Goal: Transaction & Acquisition: Purchase product/service

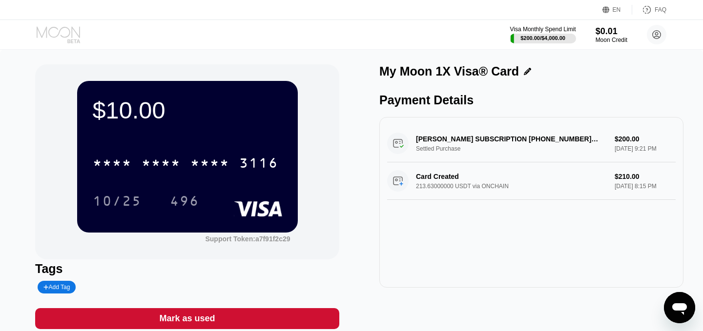
click at [47, 31] on icon at bounding box center [59, 34] width 45 height 17
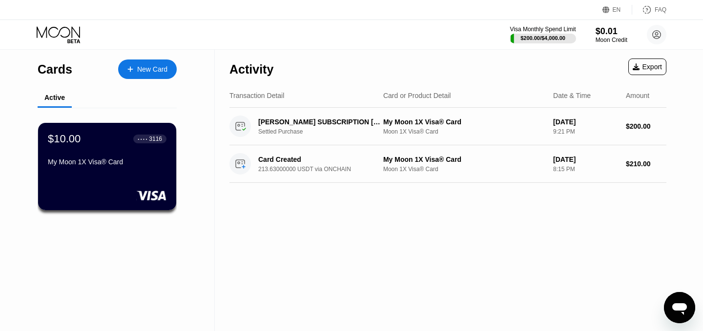
click at [57, 30] on icon at bounding box center [59, 34] width 45 height 17
click at [144, 70] on div "New Card" at bounding box center [152, 69] width 30 height 8
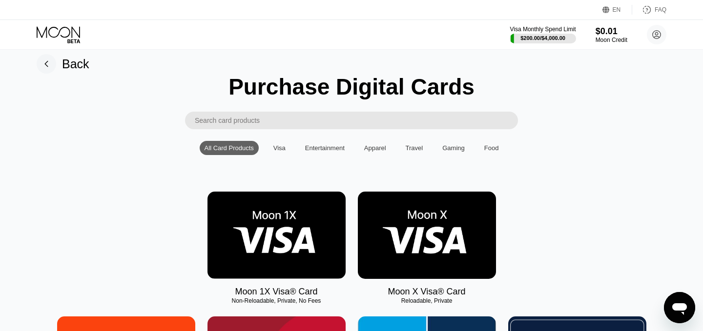
scroll to position [22, 0]
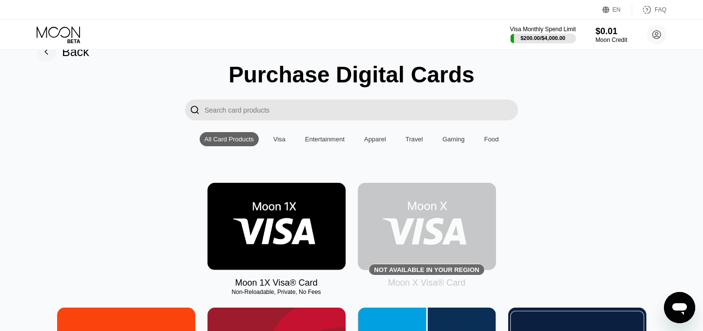
click at [282, 136] on div "Visa" at bounding box center [279, 139] width 12 height 7
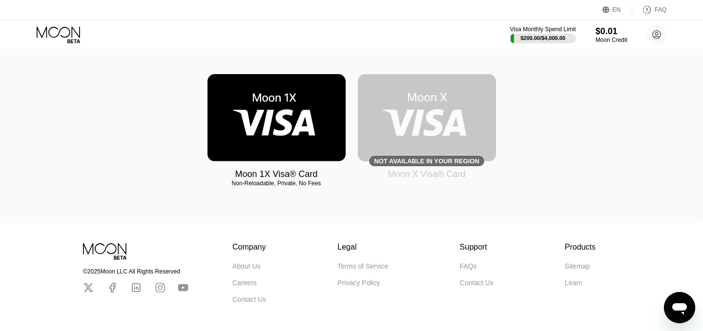
scroll to position [20, 0]
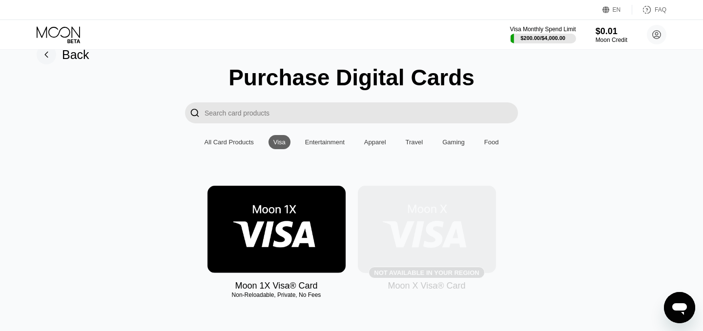
click at [429, 245] on img at bounding box center [427, 229] width 138 height 87
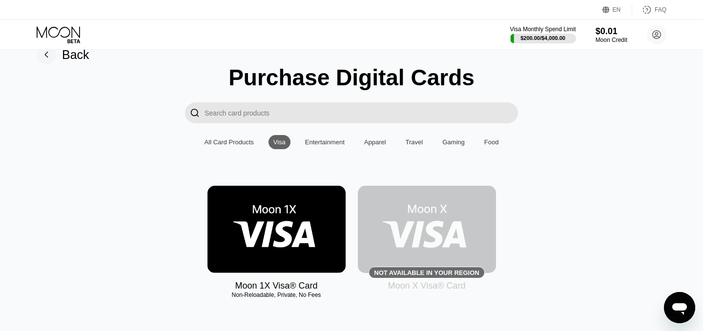
click at [422, 269] on div "Not available in your region" at bounding box center [426, 272] width 105 height 7
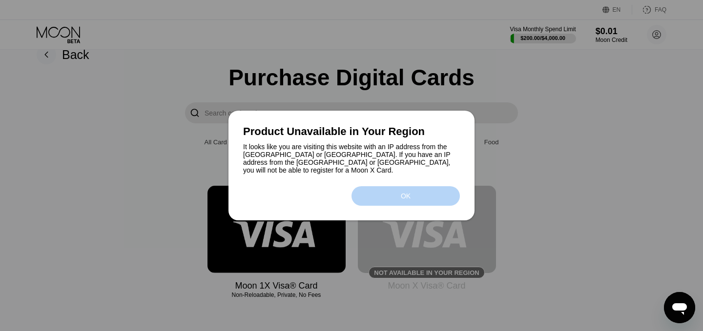
click at [404, 194] on div "OK" at bounding box center [406, 196] width 10 height 8
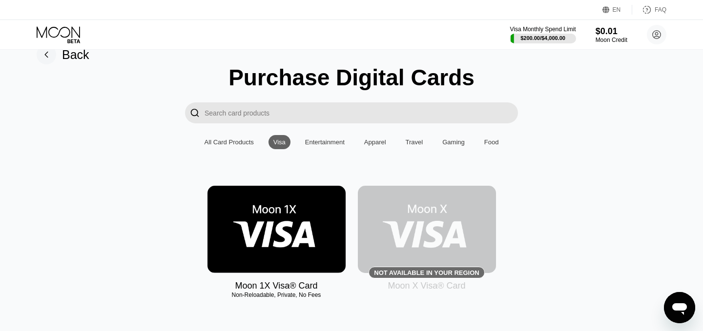
click at [285, 212] on img at bounding box center [276, 229] width 138 height 87
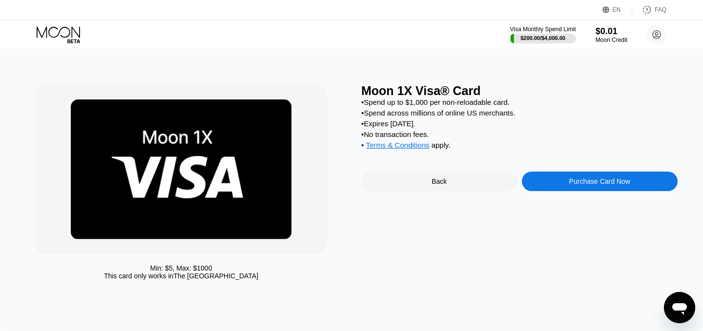
click at [581, 182] on div "Purchase Card Now" at bounding box center [599, 182] width 61 height 8
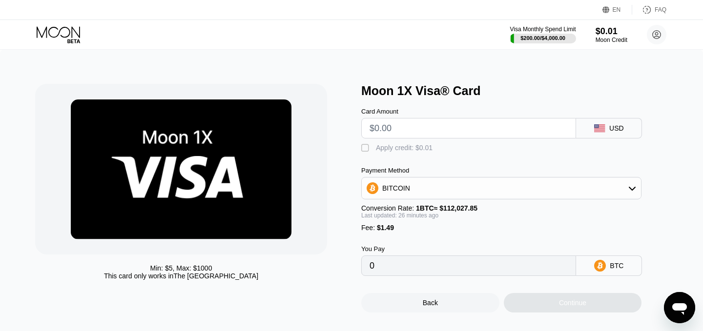
click at [438, 126] on input "text" at bounding box center [468, 129] width 198 height 20
type input "$3"
type input "0.00004007"
type input "$30"
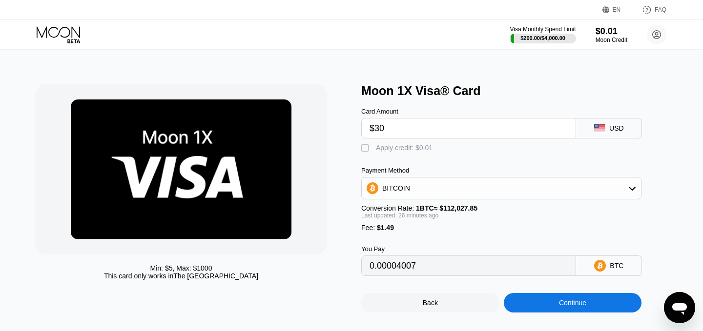
type input "0.00028097"
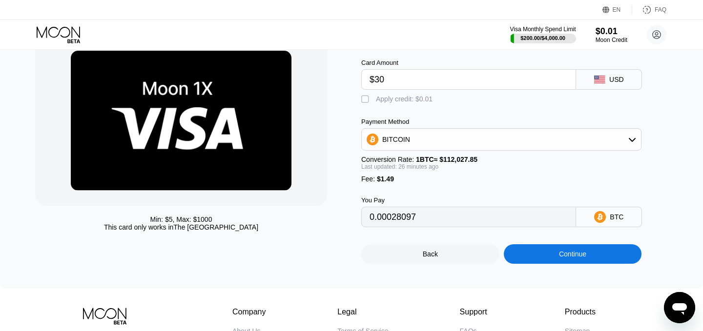
scroll to position [77, 0]
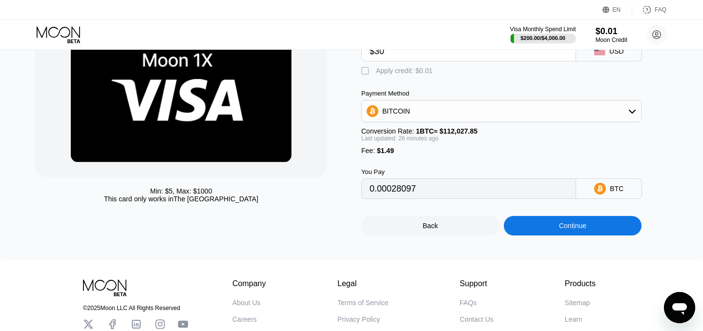
type input "$30"
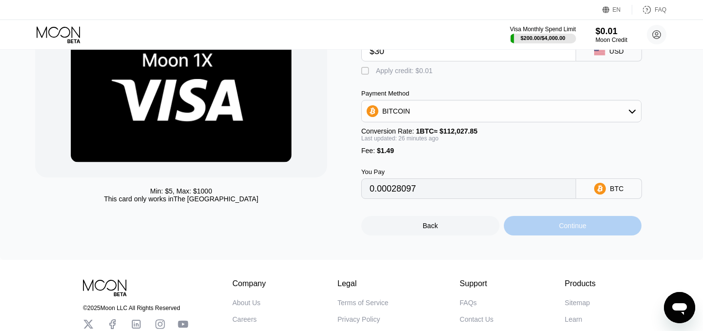
drag, startPoint x: 546, startPoint y: 223, endPoint x: 527, endPoint y: 153, distance: 72.0
click at [527, 153] on div "Card Amount $30 USD  Apply credit: $0.01 Payment Method BITCOIN Conversion Rat…" at bounding box center [517, 128] width 312 height 215
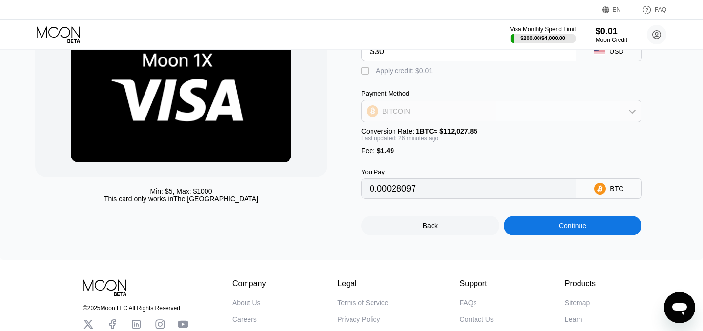
click at [525, 111] on div "BITCOIN" at bounding box center [501, 112] width 279 height 20
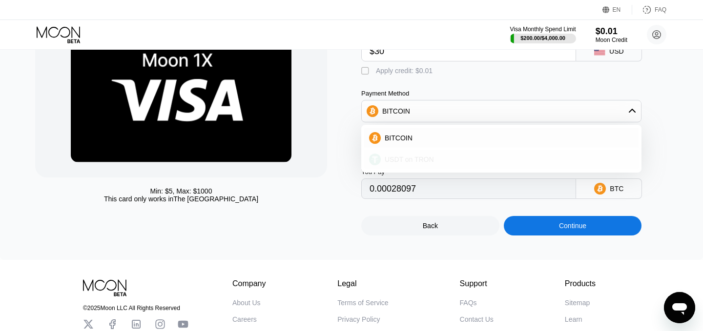
click at [499, 161] on div "USDT on TRON" at bounding box center [507, 160] width 253 height 8
type input "31.81"
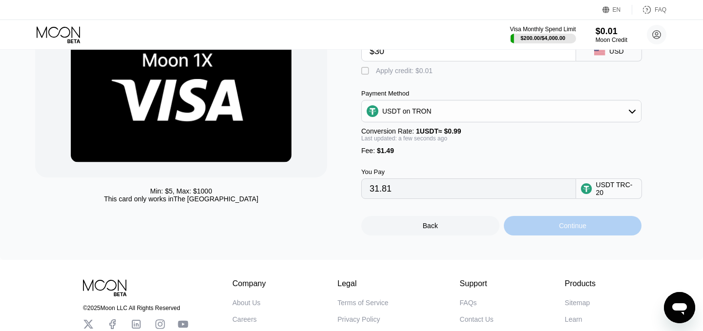
click at [544, 225] on div "Continue" at bounding box center [573, 226] width 138 height 20
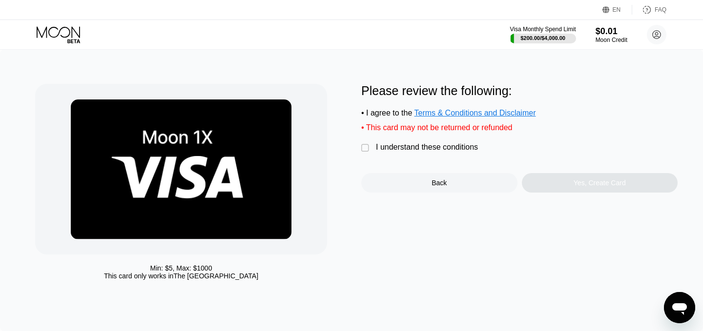
click at [403, 145] on div "I understand these conditions" at bounding box center [427, 147] width 102 height 9
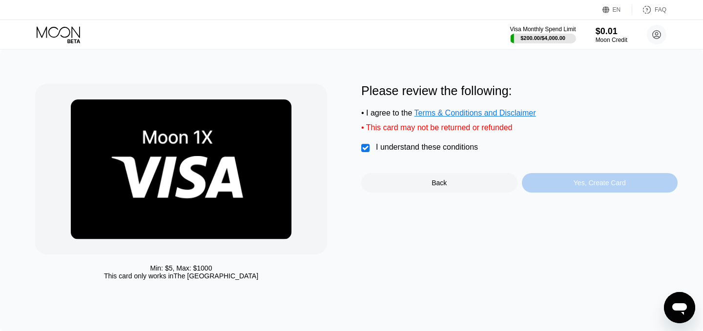
click at [563, 182] on div "Yes, Create Card" at bounding box center [600, 183] width 156 height 20
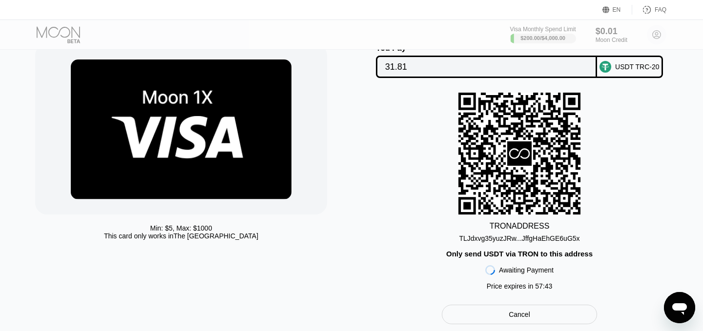
scroll to position [41, 0]
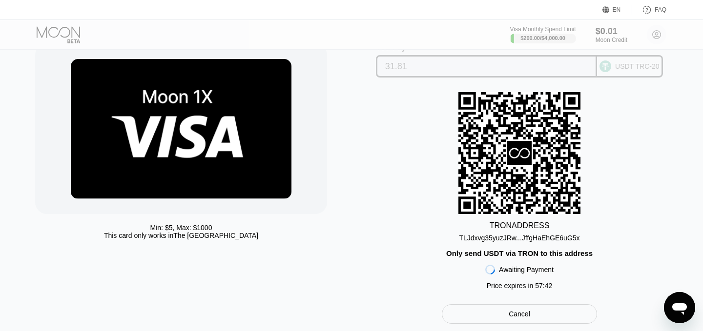
click at [611, 65] on circle at bounding box center [605, 67] width 12 height 12
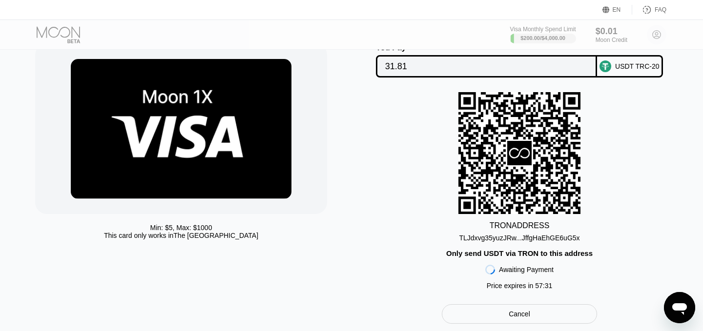
click at [550, 255] on div "Only send USDT via TRON to this address" at bounding box center [519, 253] width 146 height 8
click at [544, 236] on div "TLJdxvg35yuzJRw...JffgHaEhGE6uG5x" at bounding box center [519, 238] width 121 height 8
click at [648, 64] on div "USDT TRC-20" at bounding box center [637, 66] width 44 height 8
click at [520, 238] on div "TLJdxvg35yuzJRw...JffgHaEhGE6uG5x" at bounding box center [519, 238] width 121 height 8
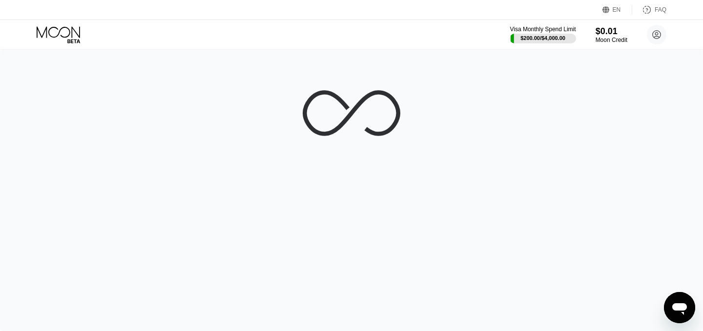
scroll to position [0, 0]
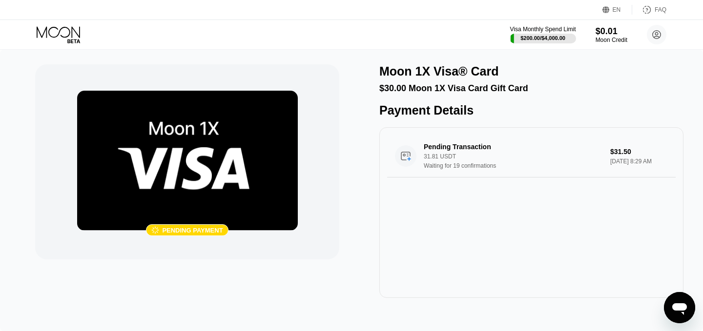
click at [211, 154] on img at bounding box center [187, 161] width 221 height 140
click at [63, 29] on icon at bounding box center [59, 34] width 45 height 17
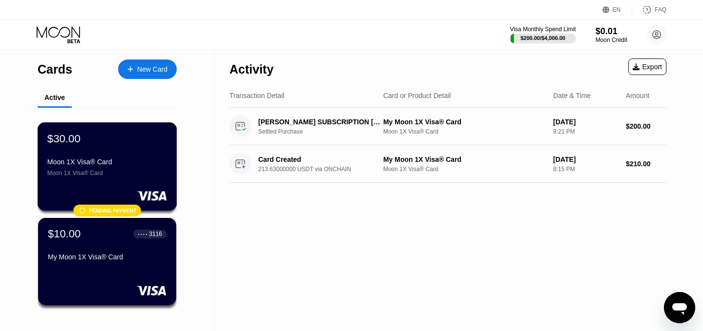
click at [82, 147] on div "$30.00 Moon 1X Visa® Card Moon 1X Visa® Card" at bounding box center [107, 154] width 120 height 44
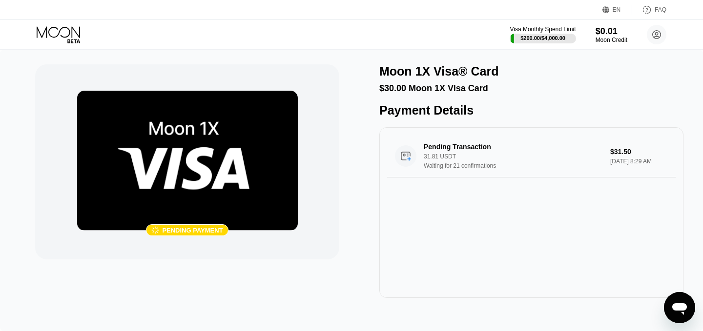
click at [60, 35] on icon at bounding box center [59, 34] width 45 height 17
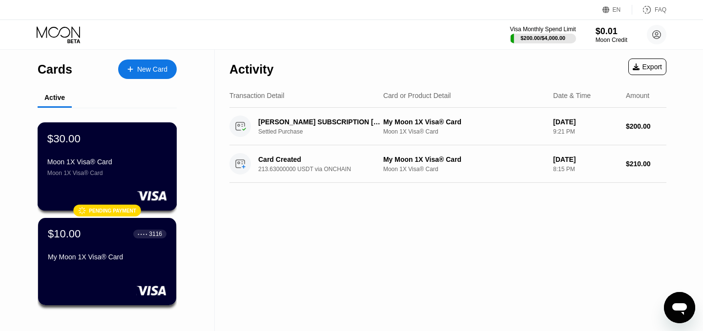
click at [85, 148] on div "$30.00 Moon 1X Visa® Card Moon 1X Visa® Card" at bounding box center [107, 154] width 120 height 44
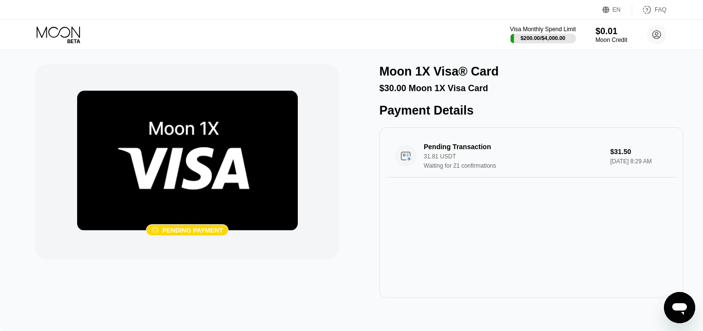
click at [68, 32] on icon at bounding box center [59, 34] width 45 height 17
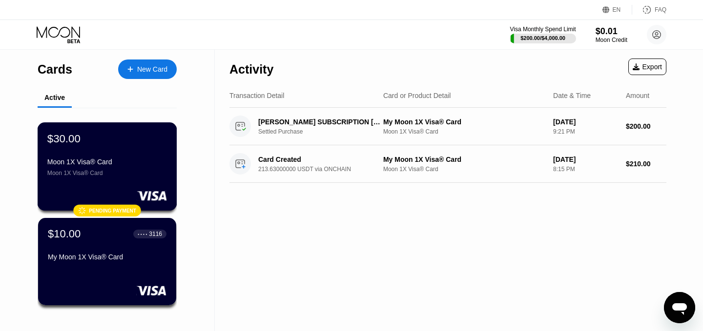
click at [79, 143] on div "$30.00" at bounding box center [63, 138] width 33 height 13
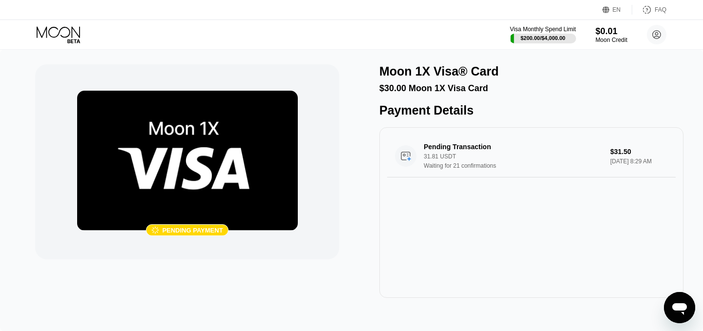
click at [60, 29] on icon at bounding box center [59, 34] width 45 height 17
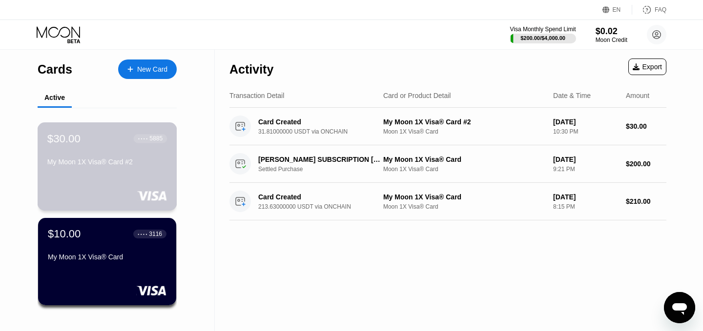
click at [102, 165] on div "My Moon 1X Visa® Card #2" at bounding box center [107, 164] width 120 height 12
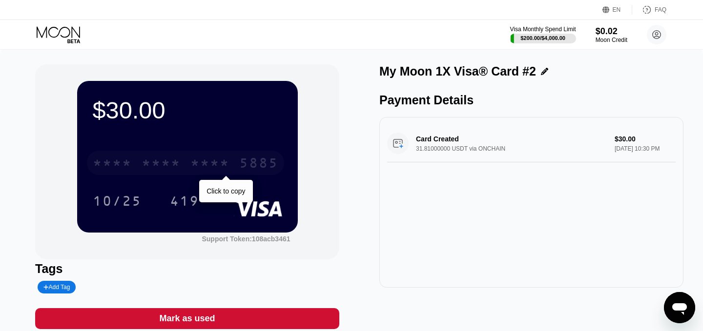
click at [205, 159] on div "* * * *" at bounding box center [209, 165] width 39 height 16
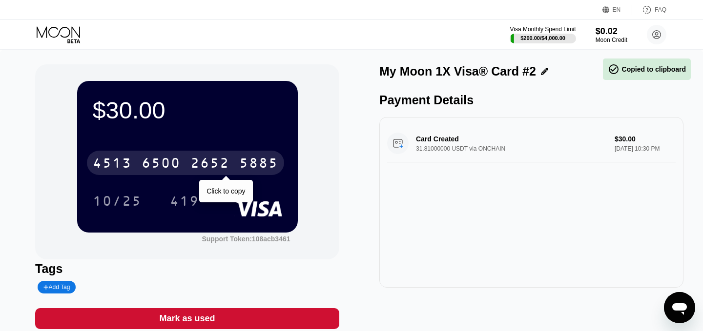
click at [204, 161] on div "2652" at bounding box center [209, 165] width 39 height 16
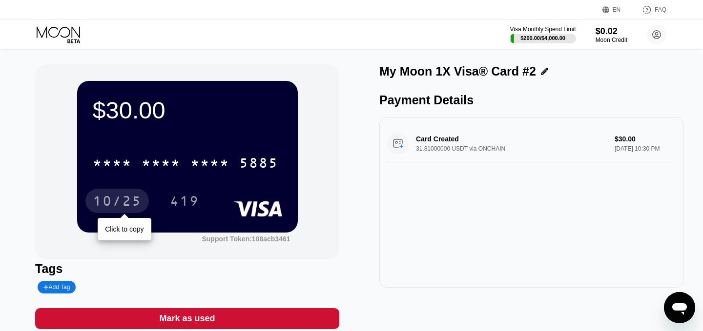
click at [133, 198] on div "10/25" at bounding box center [117, 203] width 49 height 16
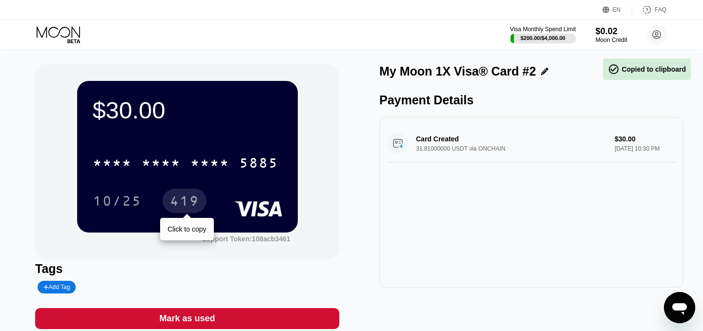
click at [184, 202] on div "419" at bounding box center [184, 203] width 29 height 16
